Goal: Information Seeking & Learning: Learn about a topic

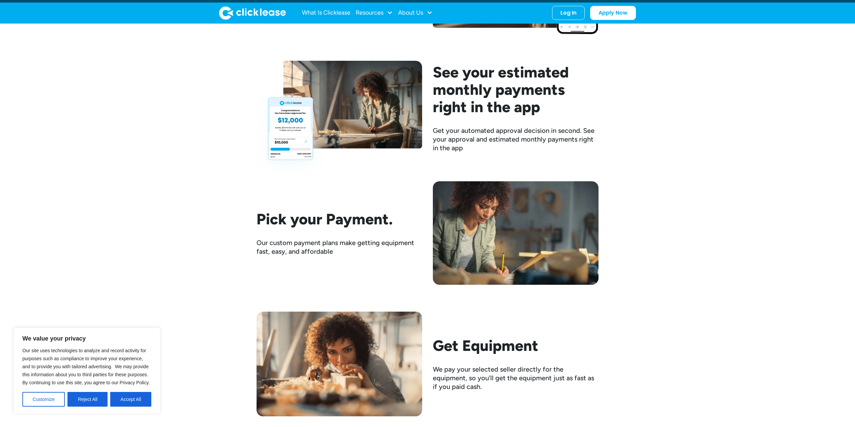
scroll to position [1090, 0]
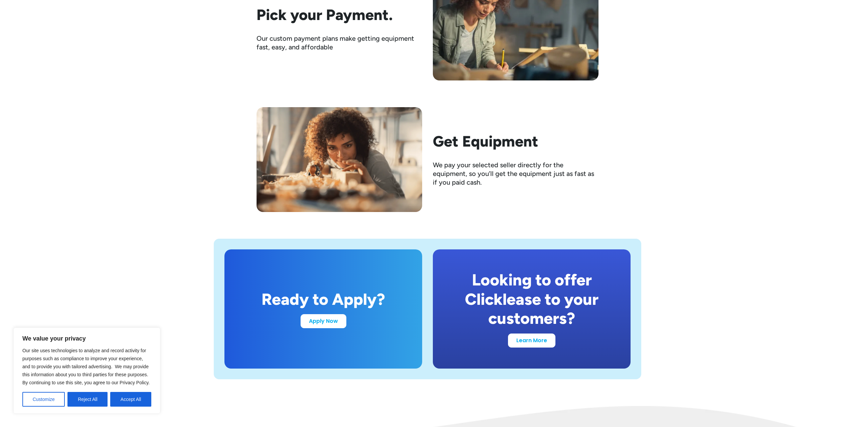
click at [527, 313] on div "Looking to offer Clicklease to your customers?" at bounding box center [532, 300] width 166 height 58
click at [530, 343] on link "Learn More" at bounding box center [531, 339] width 47 height 14
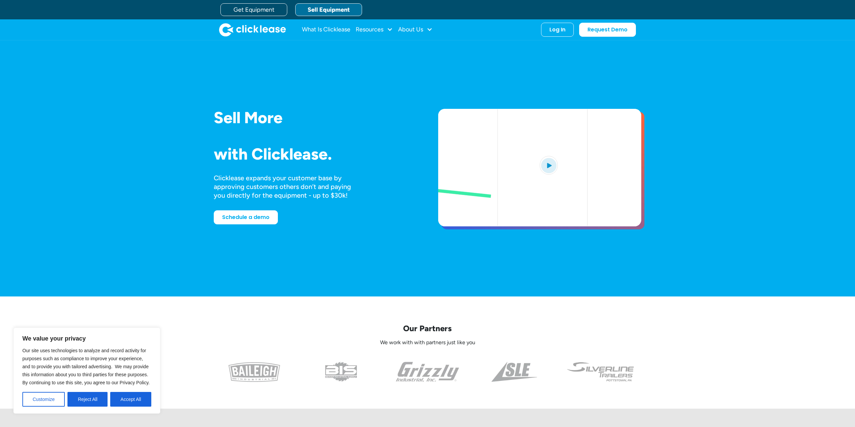
click at [546, 162] on img "open lightbox" at bounding box center [549, 165] width 18 height 19
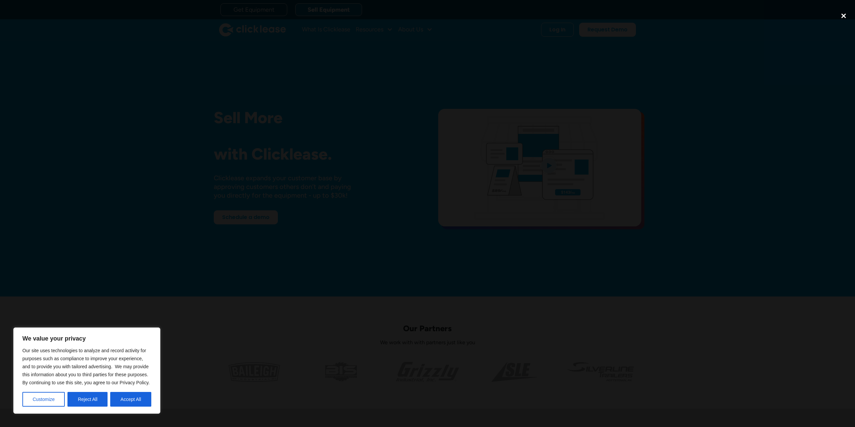
click at [845, 15] on div "close lightbox" at bounding box center [843, 16] width 23 height 15
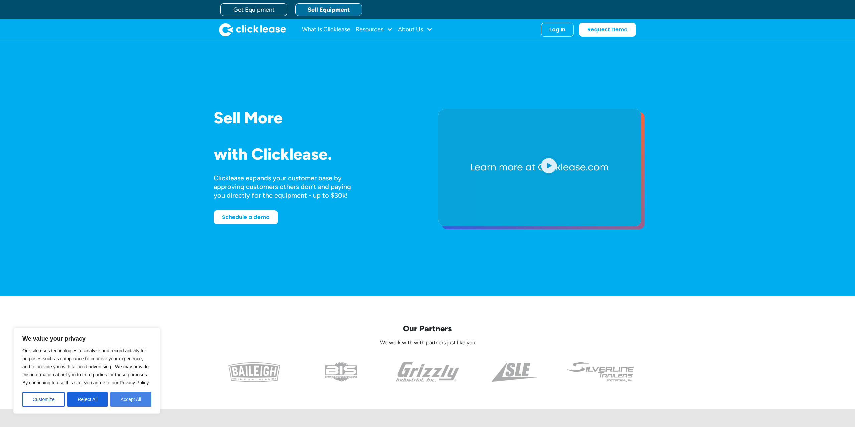
click at [127, 406] on button "Accept All" at bounding box center [130, 399] width 41 height 15
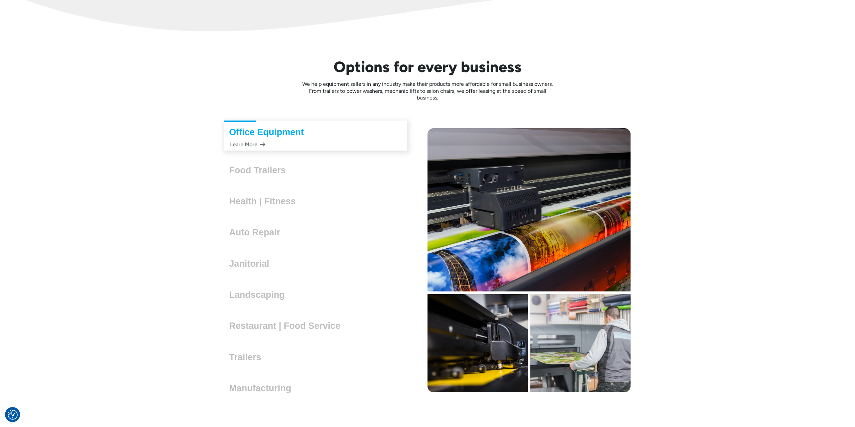
scroll to position [1908, 0]
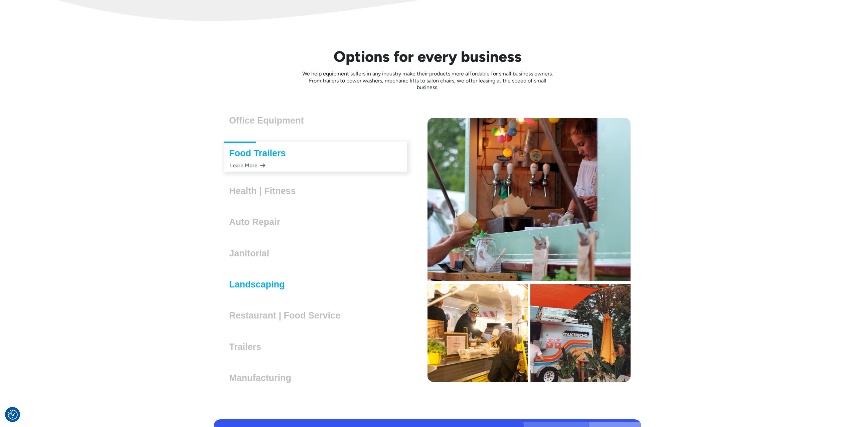
click at [253, 286] on h3 "Landscaping" at bounding box center [259, 285] width 61 height 10
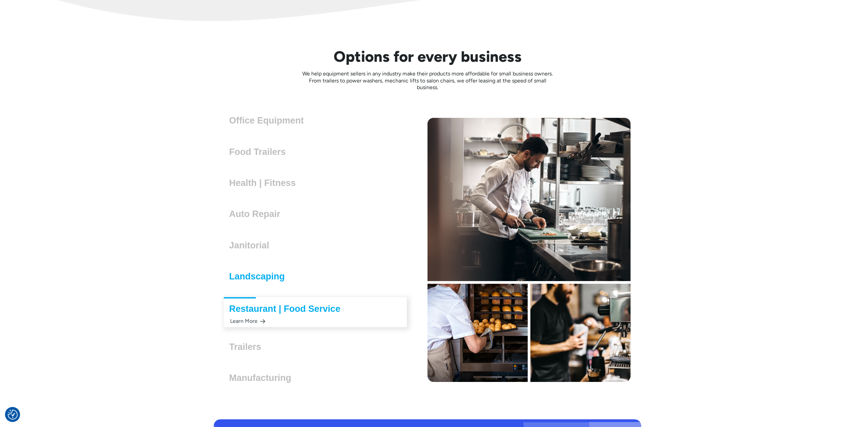
click at [257, 273] on h3 "Landscaping" at bounding box center [259, 277] width 61 height 10
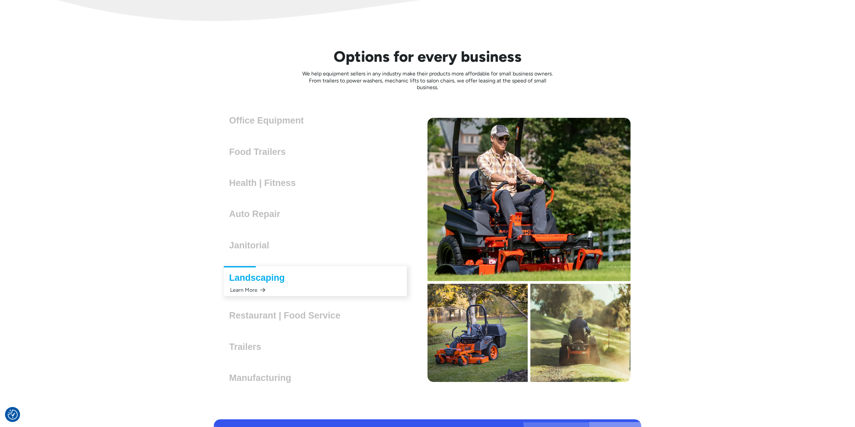
click at [256, 289] on div "Landscaping Lorem ipsum dolor sit amet, consectetur adipiscing elit. Suspendiss…" at bounding box center [315, 281] width 203 height 36
click at [255, 290] on div "Learn More" at bounding box center [247, 290] width 36 height 13
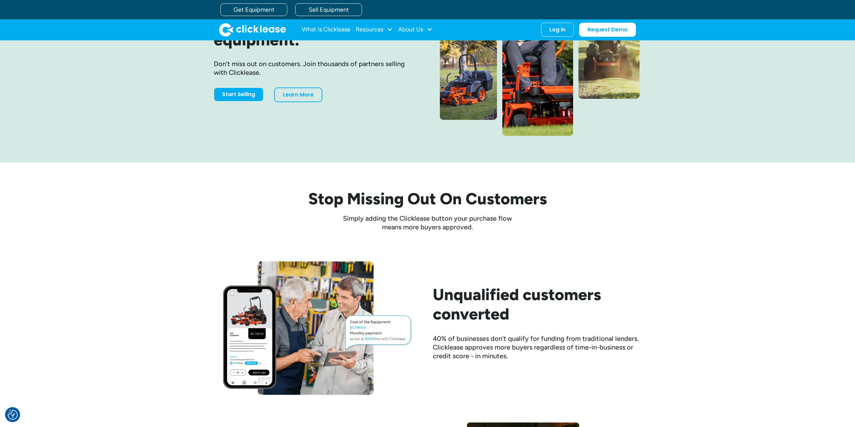
scroll to position [102, 0]
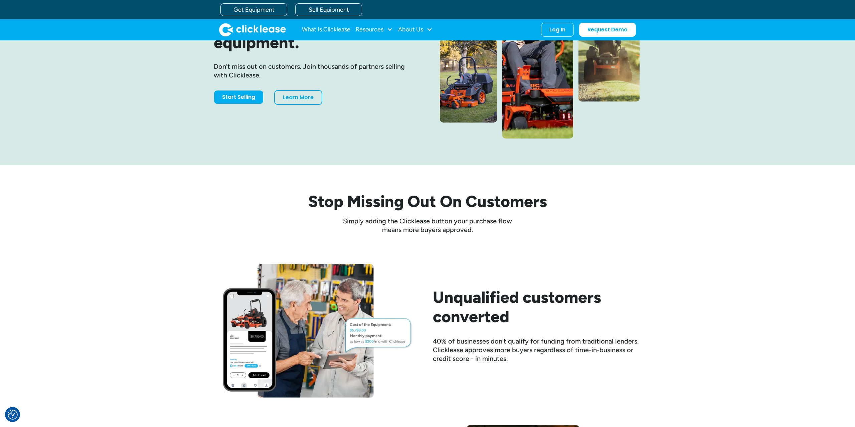
click at [281, 87] on div "Approved buyers are ready to get their equipment. Don’t miss out on customers. …" at bounding box center [315, 52] width 203 height 106
click at [288, 94] on link "Learn More" at bounding box center [298, 96] width 48 height 15
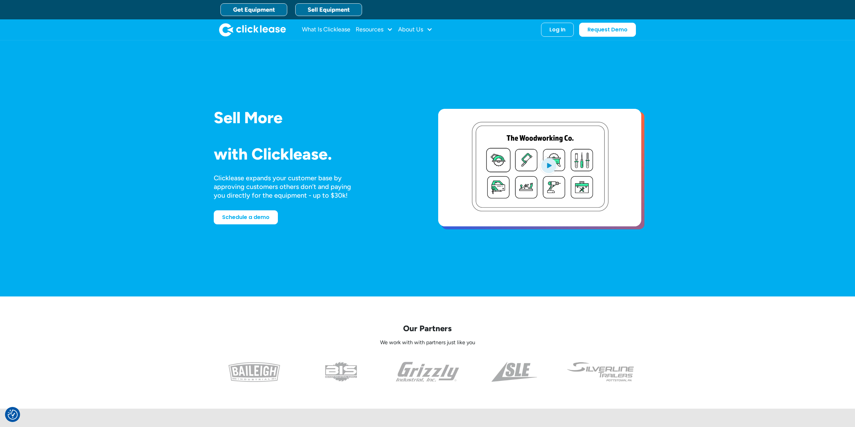
click at [241, 9] on link "Get Equipment" at bounding box center [253, 9] width 67 height 13
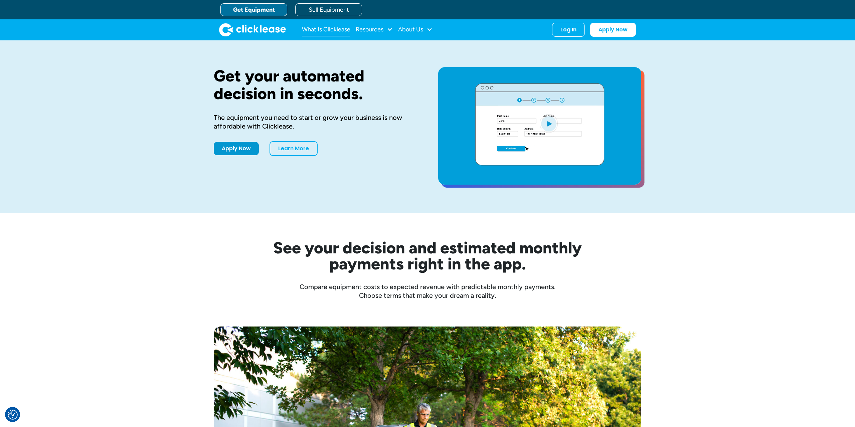
click at [333, 25] on link "What Is Clicklease" at bounding box center [326, 29] width 48 height 13
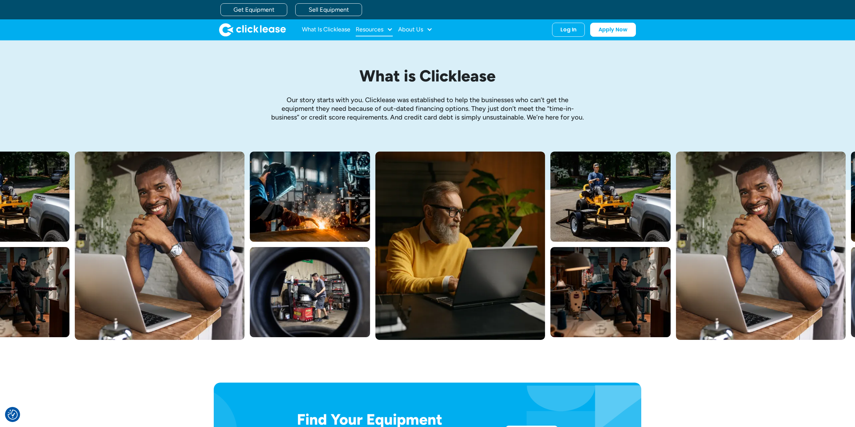
click at [367, 29] on div "Resources" at bounding box center [370, 29] width 28 height 0
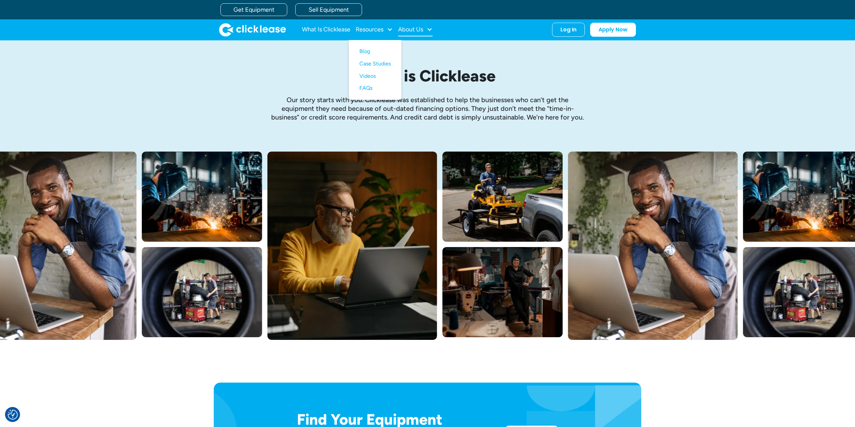
click at [417, 29] on div "About Us" at bounding box center [410, 29] width 25 height 0
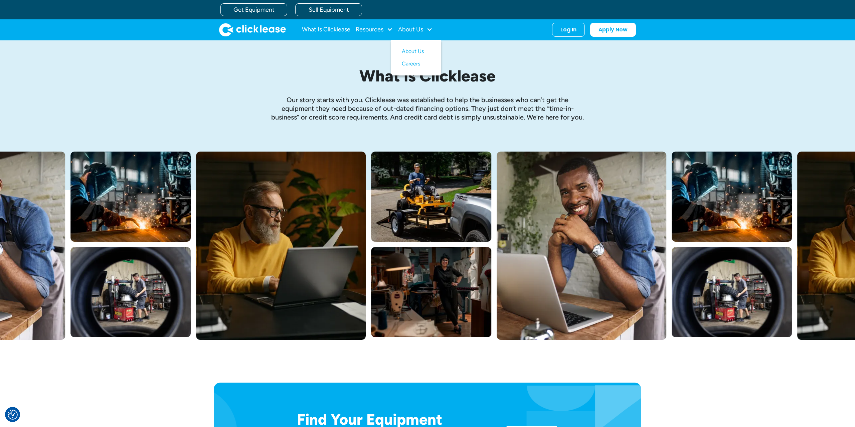
drag, startPoint x: 383, startPoint y: 35, endPoint x: 383, endPoint y: 39, distance: 3.7
click at [383, 39] on div "What Is Clicklease Resources Blog Case Studies Videos FAQs About Us About Us Ca…" at bounding box center [427, 29] width 417 height 21
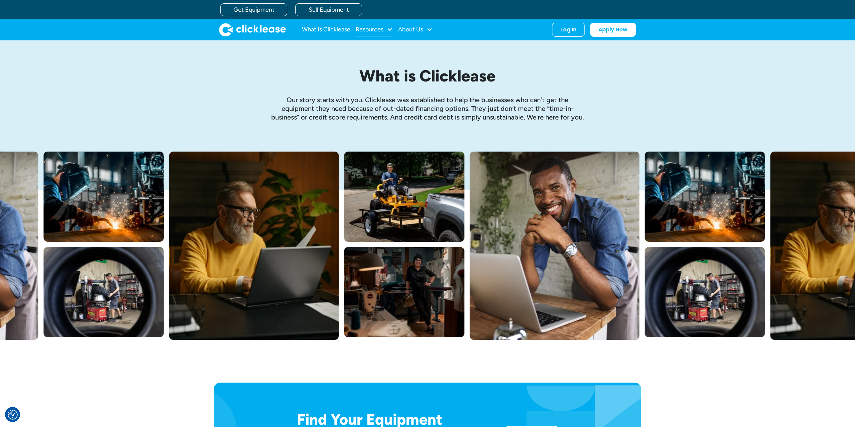
click at [374, 29] on div "Resources" at bounding box center [370, 29] width 28 height 0
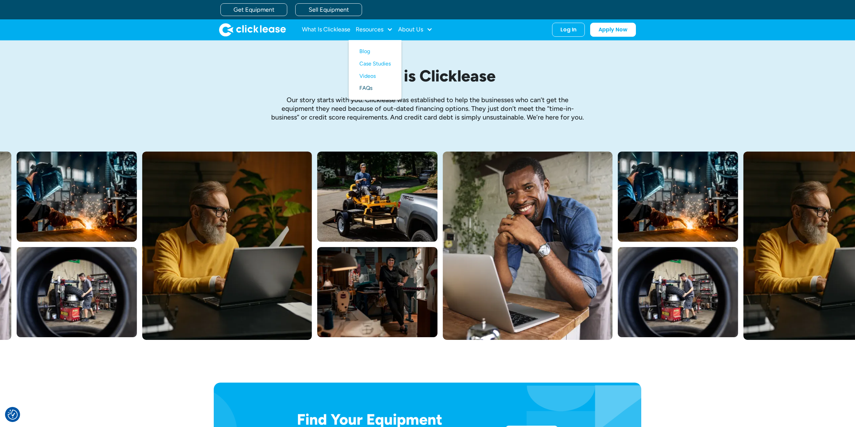
click at [373, 89] on link "FAQs" at bounding box center [374, 88] width 31 height 12
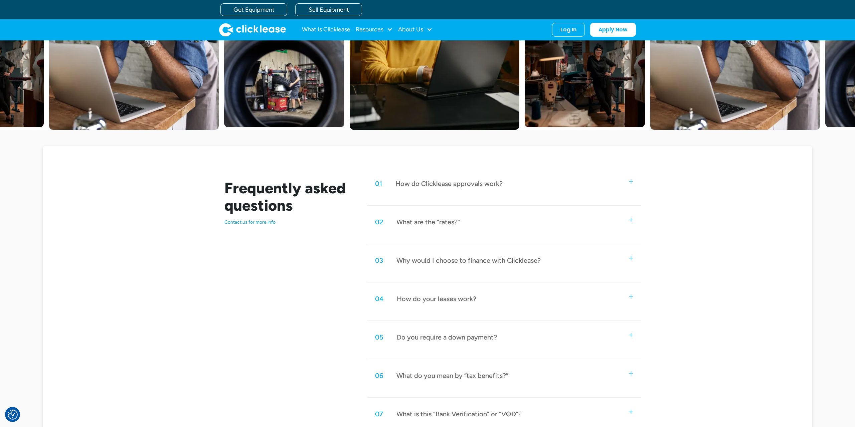
scroll to position [239, 0]
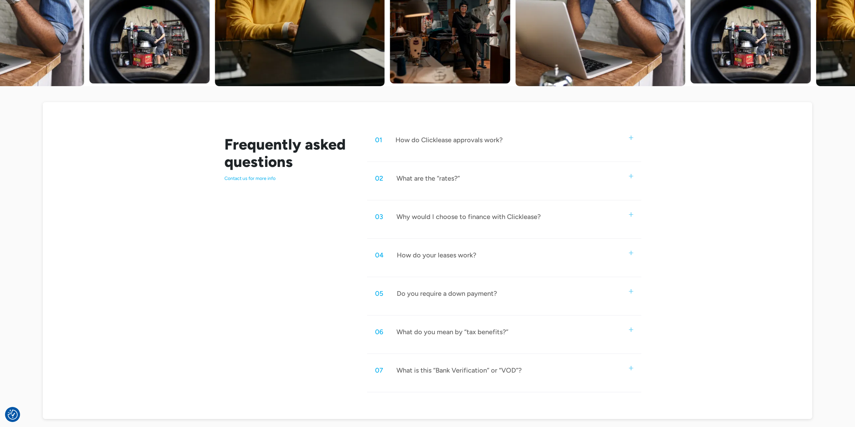
click at [447, 177] on div "What are the “rates?”" at bounding box center [428, 178] width 63 height 9
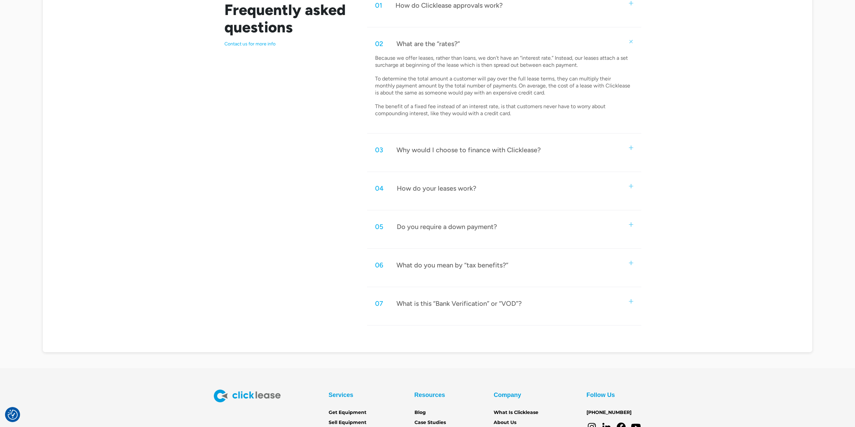
scroll to position [375, 0]
click at [462, 153] on div "03 Why would I choose to finance with Clicklease?" at bounding box center [504, 148] width 274 height 22
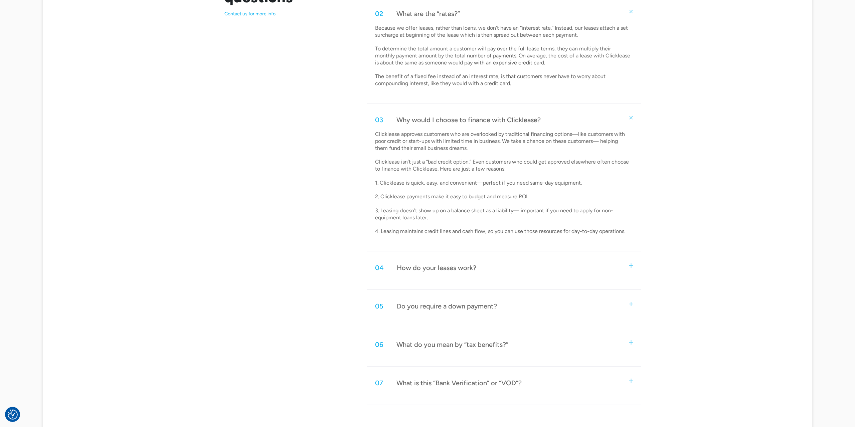
scroll to position [409, 0]
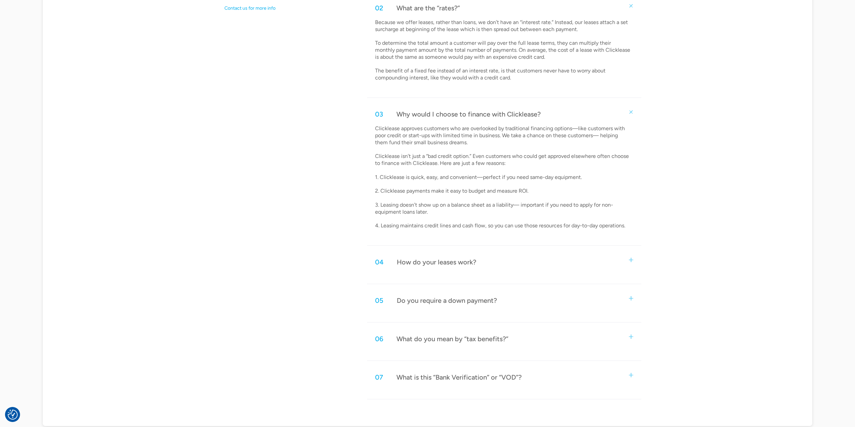
click at [451, 259] on div "How do your leases work?" at bounding box center [437, 262] width 80 height 9
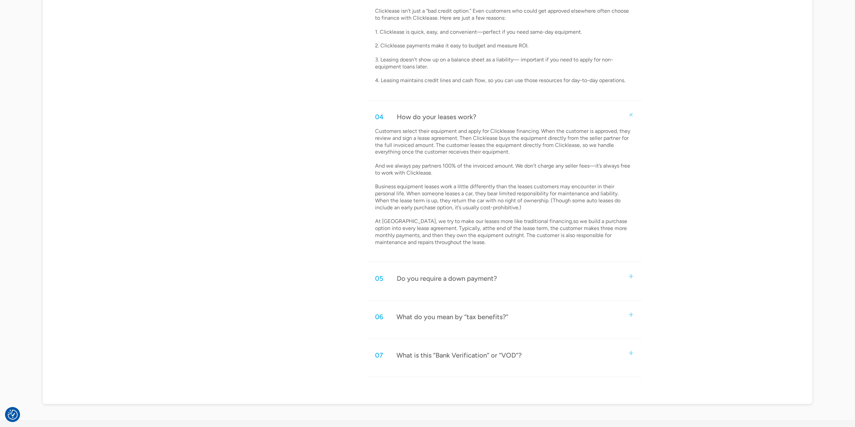
scroll to position [579, 0]
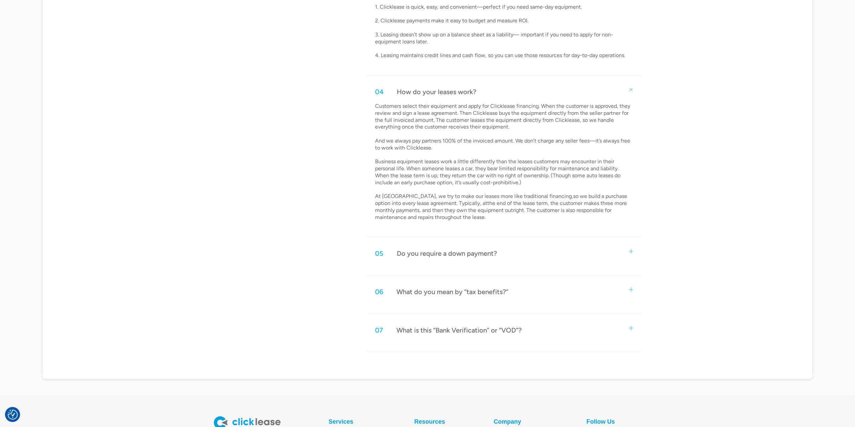
click at [451, 259] on div "05 Do you require a down payment?" at bounding box center [504, 254] width 274 height 22
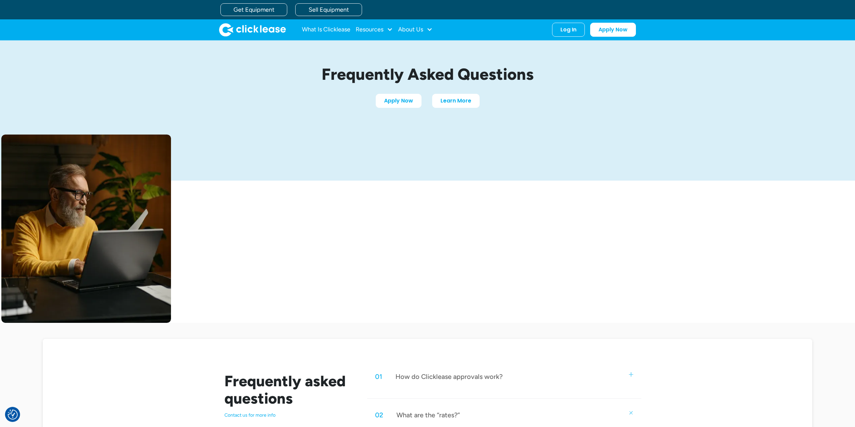
scroll to position [0, 0]
